Goal: Information Seeking & Learning: Learn about a topic

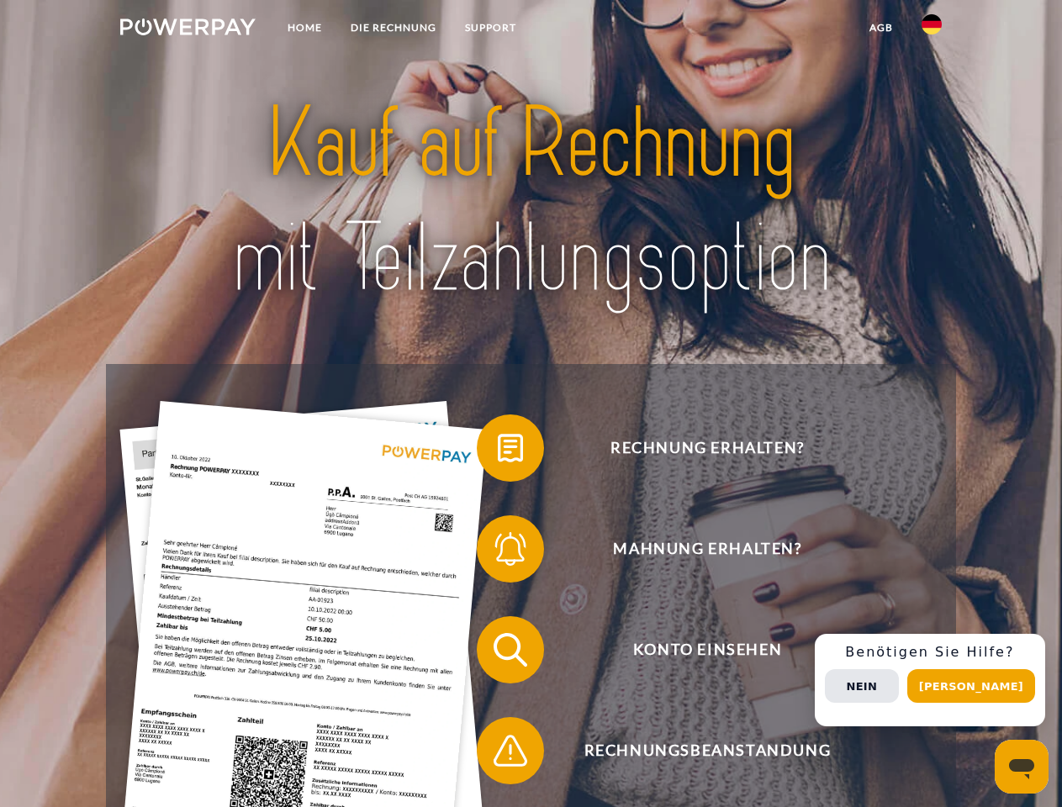
click at [187, 29] on img at bounding box center [187, 26] width 135 height 17
click at [932, 29] on img at bounding box center [931, 24] width 20 height 20
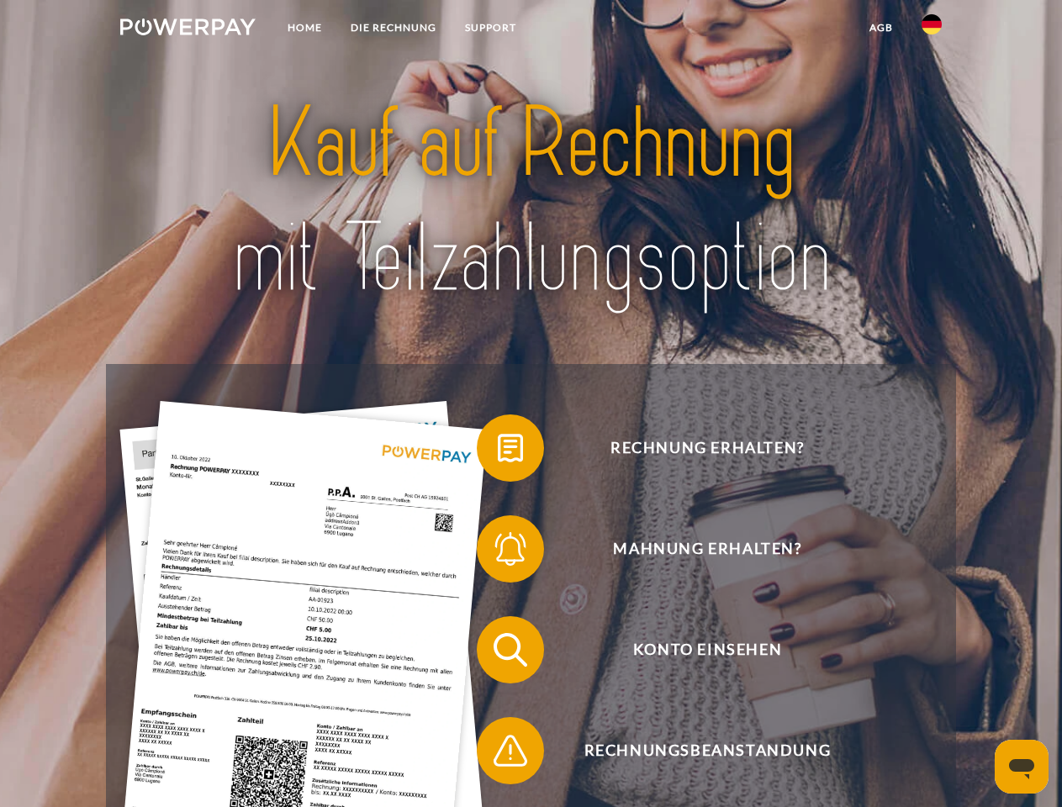
click at [880, 28] on link "agb" at bounding box center [881, 28] width 52 height 30
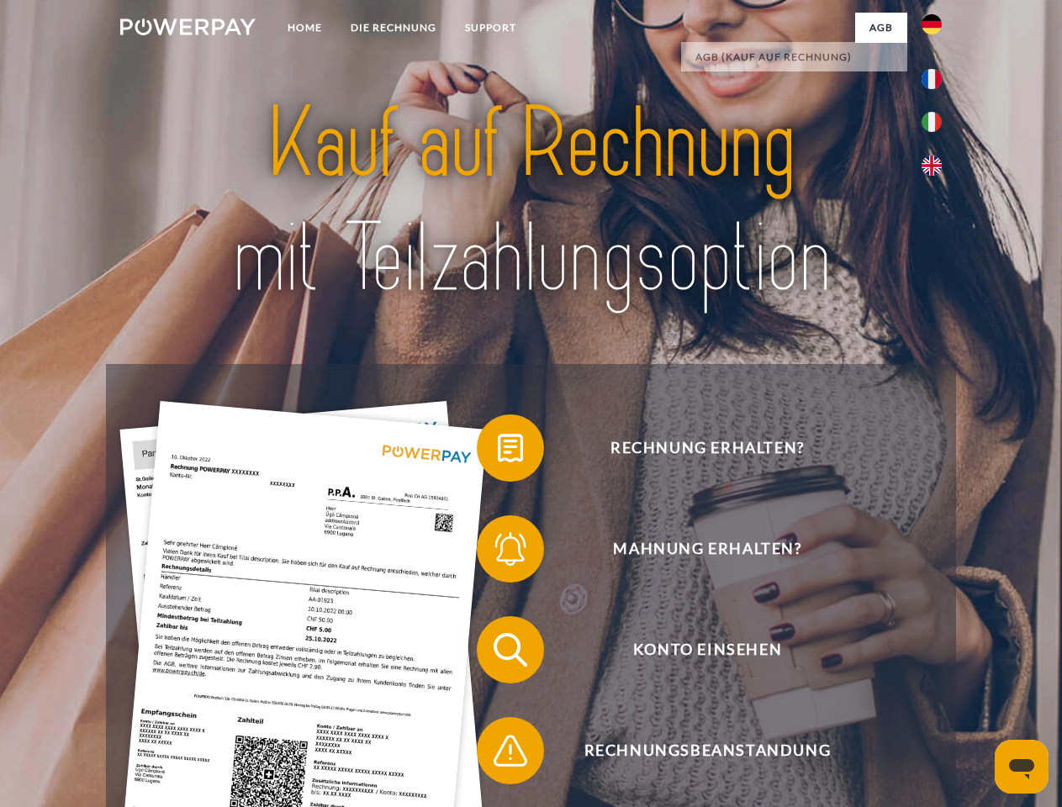
click at [498, 451] on span at bounding box center [485, 448] width 84 height 84
click at [498, 552] on span at bounding box center [485, 549] width 84 height 84
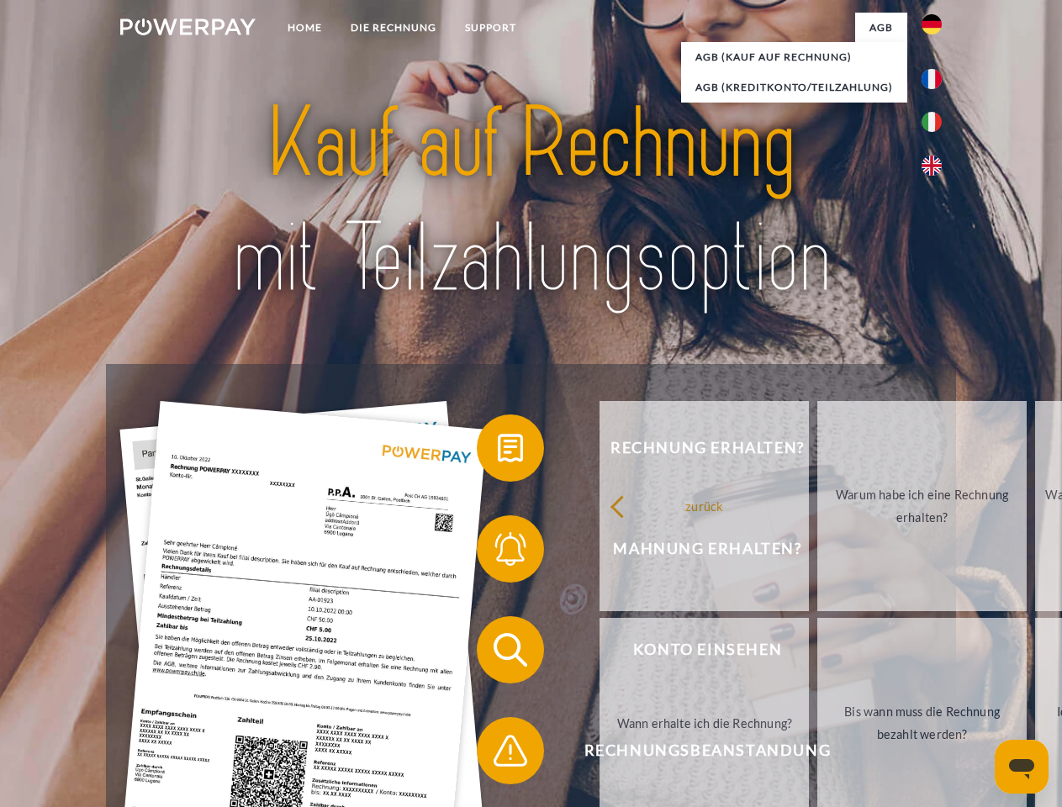
click at [817, 653] on link "Bis wann muss die Rechnung bezahlt werden?" at bounding box center [921, 723] width 209 height 210
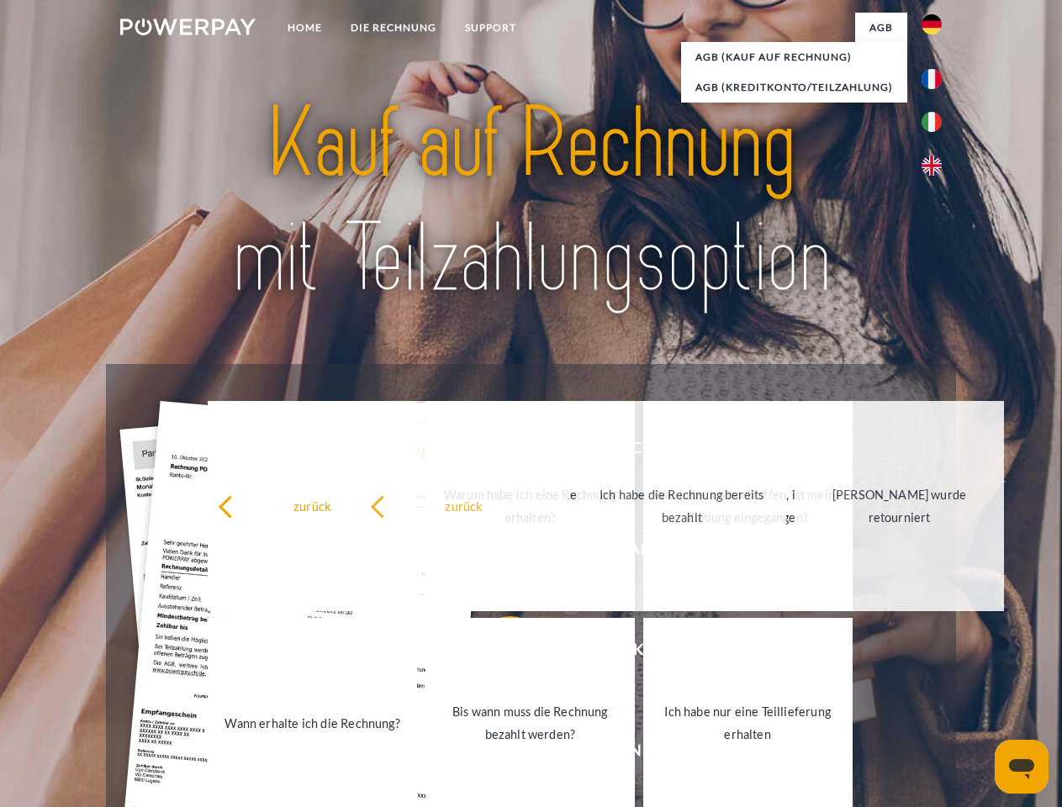
click at [643, 754] on link "Ich habe nur eine Teillieferung erhalten" at bounding box center [747, 723] width 209 height 210
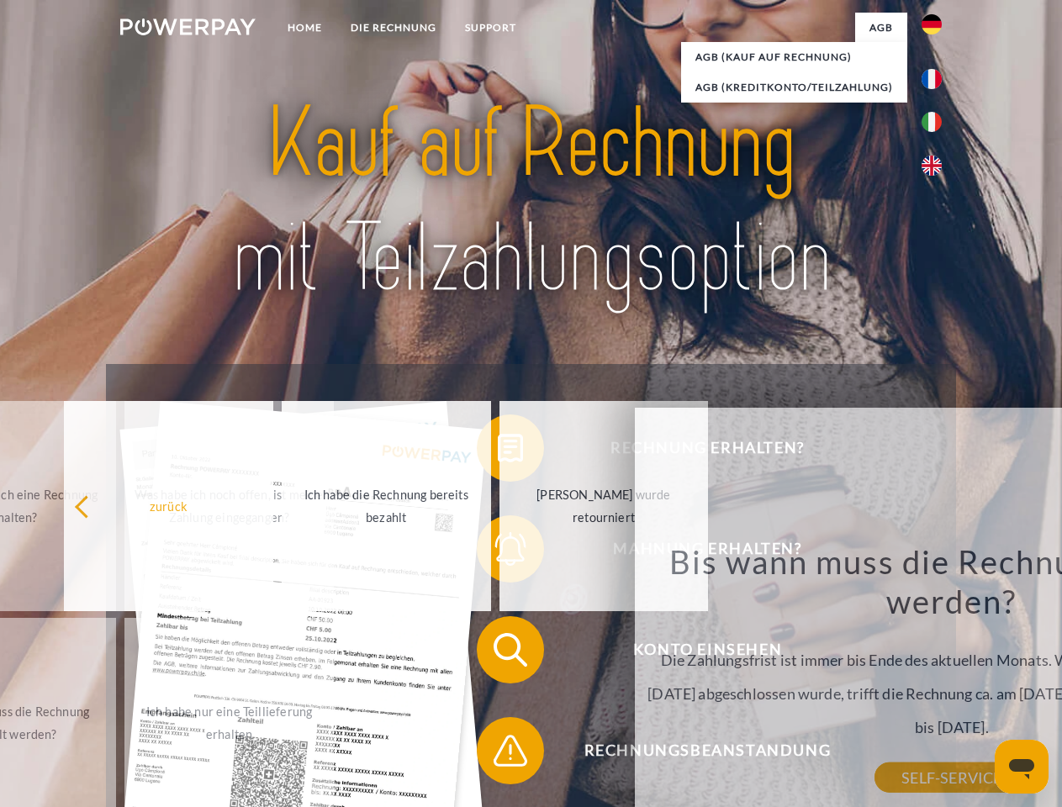
click at [936, 680] on div "Rechnung erhalten? Mahnung erhalten? Konto einsehen" at bounding box center [530, 700] width 849 height 673
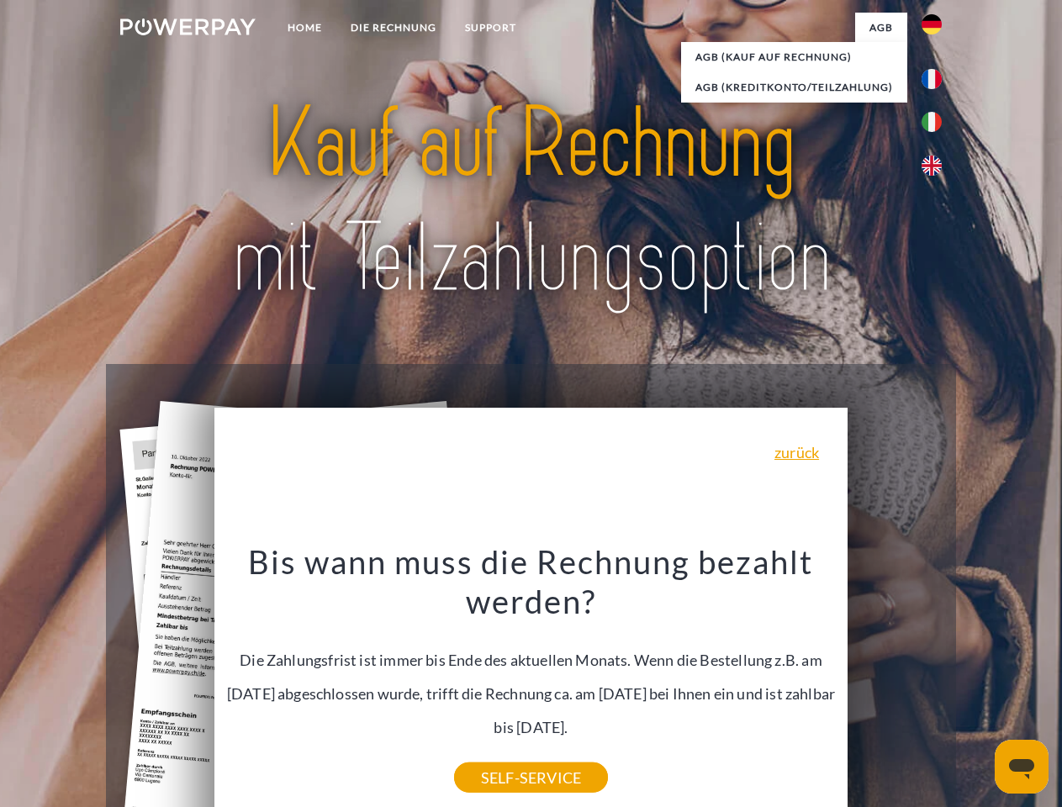
click at [895, 684] on span "Konto einsehen" at bounding box center [707, 649] width 412 height 67
click at [977, 686] on header "Home DIE RECHNUNG SUPPORT" at bounding box center [531, 580] width 1062 height 1161
